Goal: Task Accomplishment & Management: Manage account settings

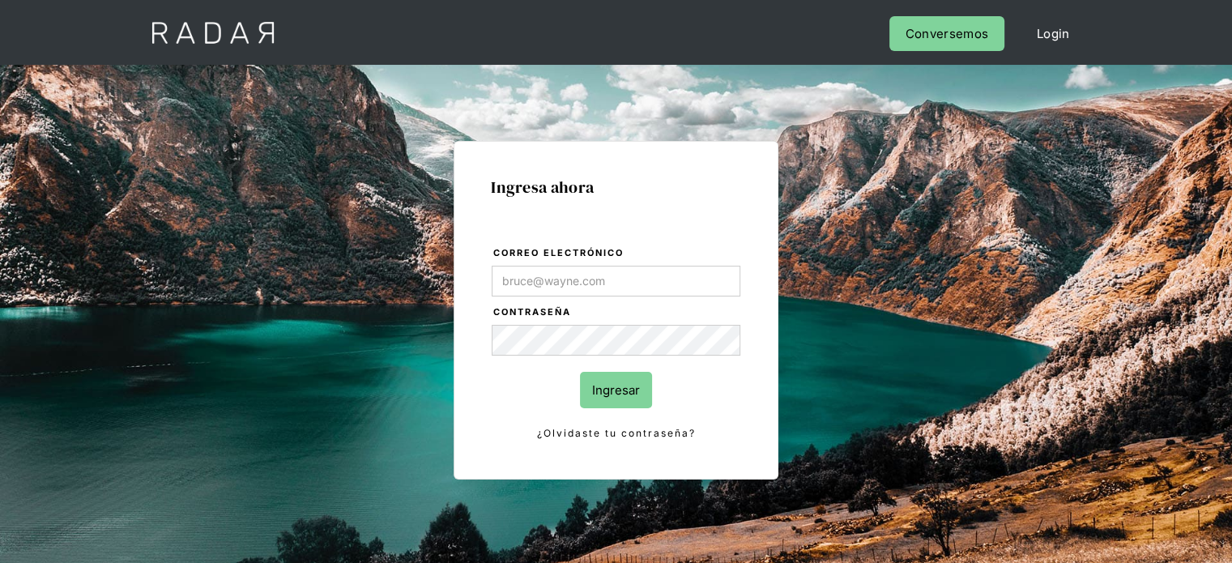
type input "wara.loayza@remitee.com"
click at [603, 386] on input "Ingresar" at bounding box center [616, 390] width 72 height 36
